Goal: Task Accomplishment & Management: Complete application form

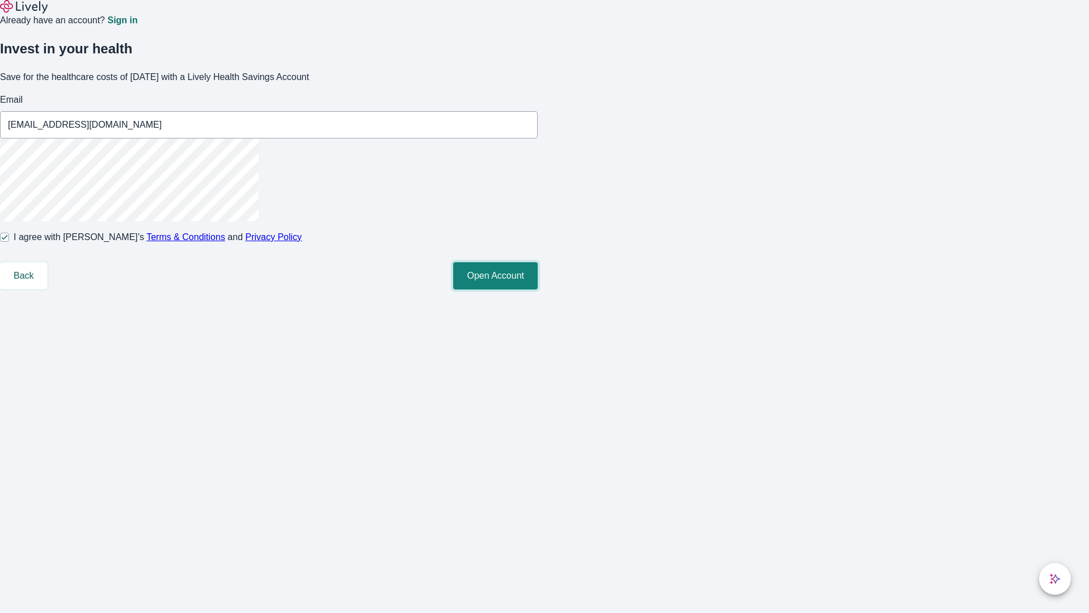
click at [538, 289] on button "Open Account" at bounding box center [495, 275] width 85 height 27
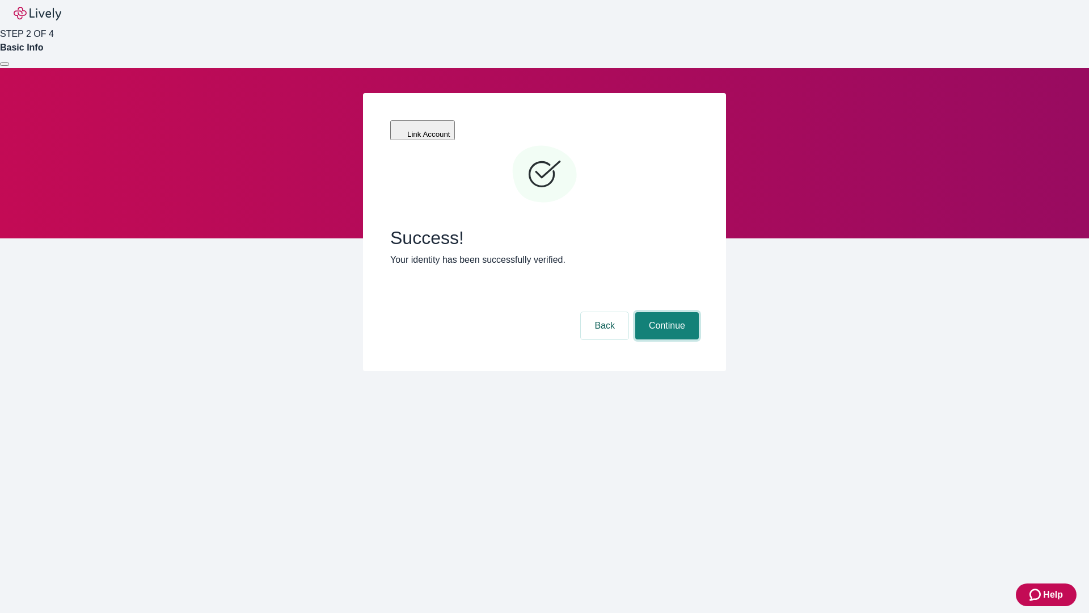
click at [666, 312] on button "Continue" at bounding box center [668, 325] width 64 height 27
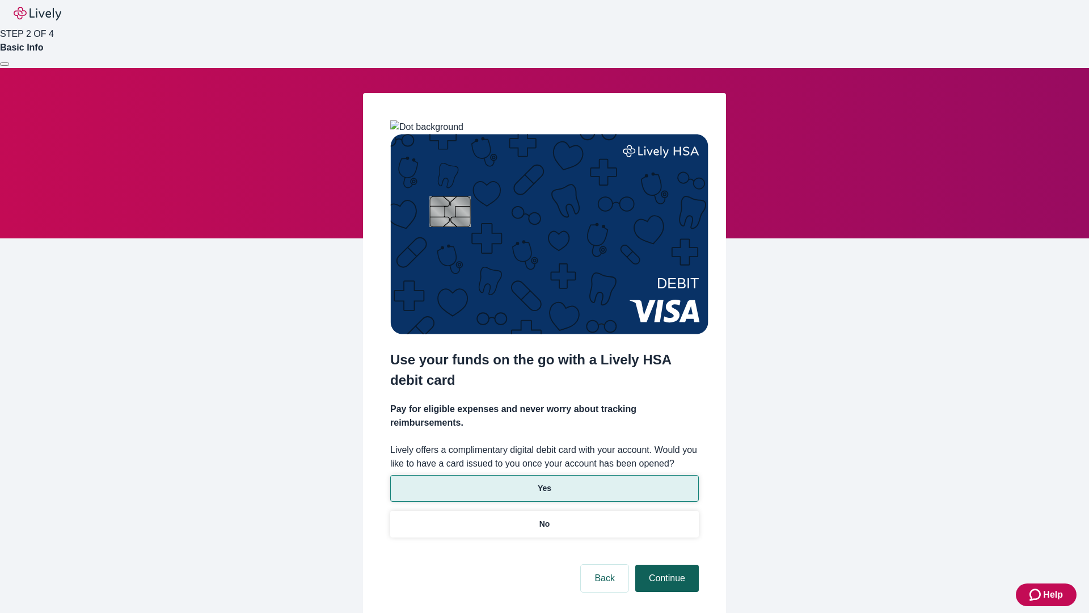
click at [544, 482] on p "Yes" at bounding box center [545, 488] width 14 height 12
click at [666, 565] on button "Continue" at bounding box center [668, 578] width 64 height 27
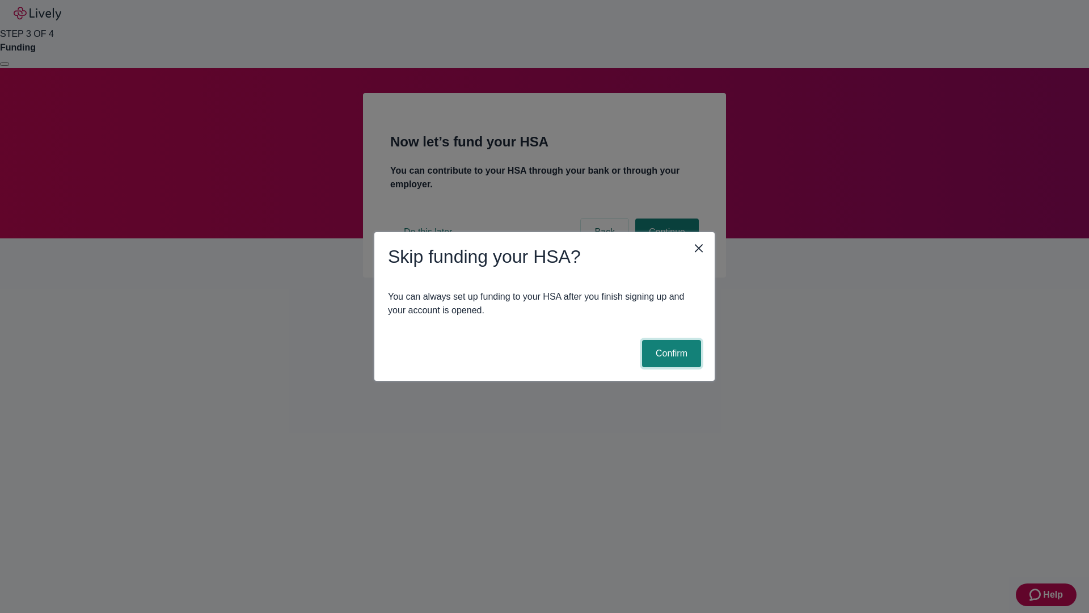
click at [670, 354] on button "Confirm" at bounding box center [671, 353] width 59 height 27
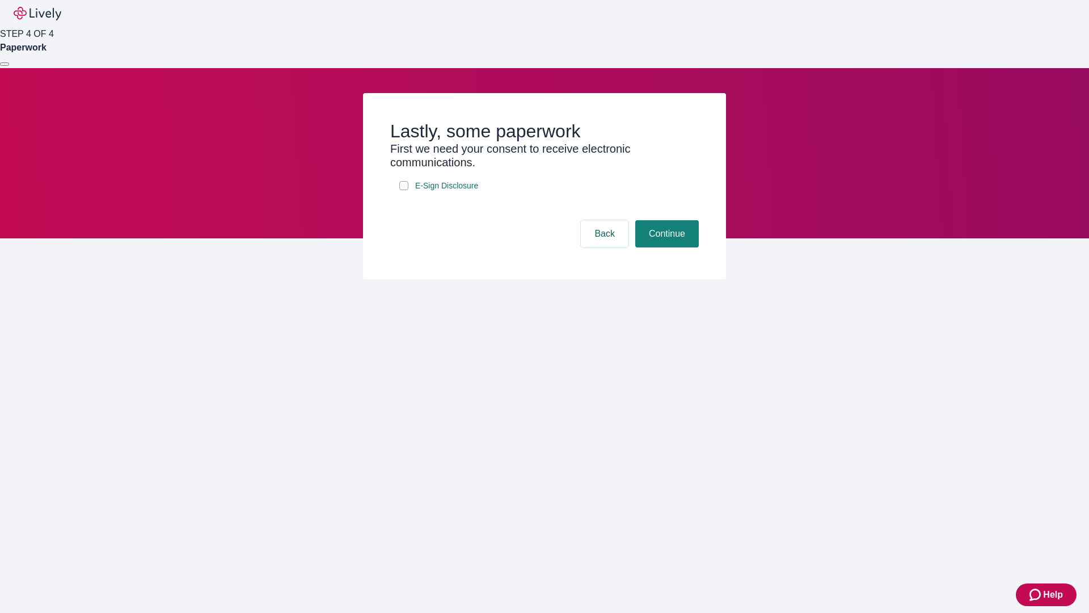
click at [404, 190] on input "E-Sign Disclosure" at bounding box center [403, 185] width 9 height 9
checkbox input "true"
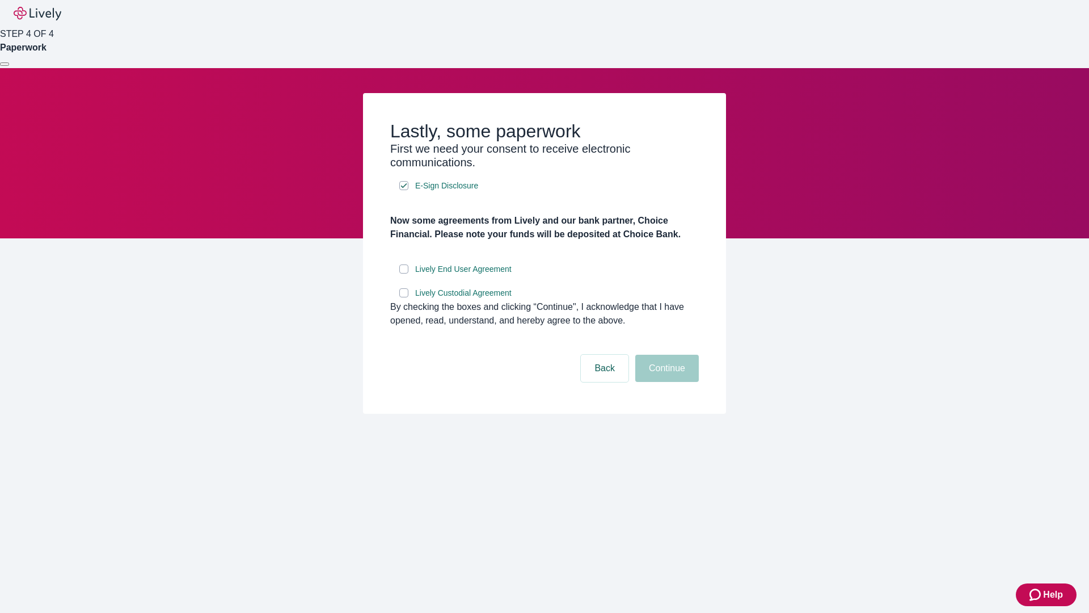
click at [404, 273] on input "Lively End User Agreement" at bounding box center [403, 268] width 9 height 9
checkbox input "true"
click at [404, 297] on input "Lively Custodial Agreement" at bounding box center [403, 292] width 9 height 9
checkbox input "true"
click at [666, 382] on button "Continue" at bounding box center [668, 368] width 64 height 27
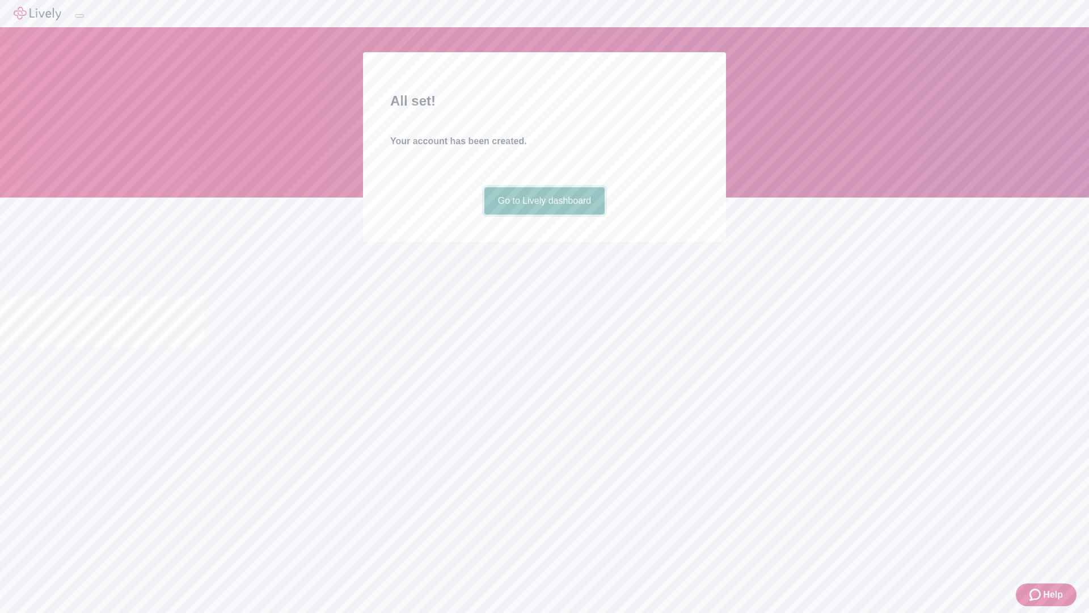
click at [544, 214] on link "Go to Lively dashboard" at bounding box center [545, 200] width 121 height 27
